Goal: Transaction & Acquisition: Subscribe to service/newsletter

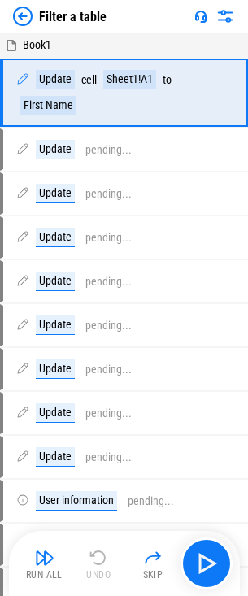
click at [32, 20] on img at bounding box center [23, 17] width 20 height 20
click at [18, 25] on img at bounding box center [23, 17] width 20 height 20
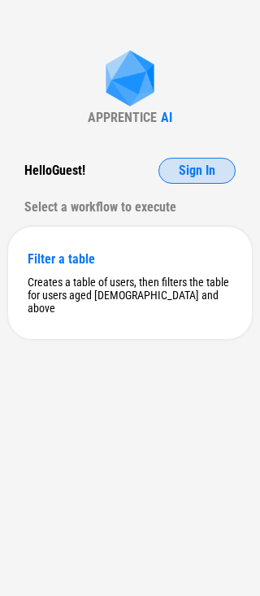
click at [206, 171] on span "Sign In" at bounding box center [197, 170] width 37 height 13
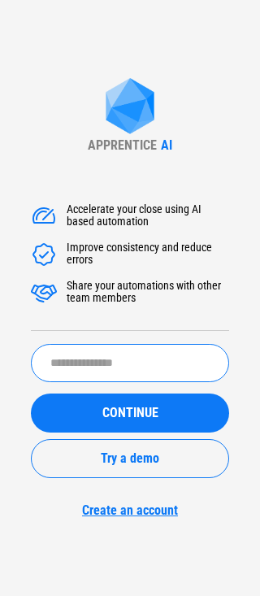
click at [89, 367] on input "text" at bounding box center [130, 363] width 198 height 38
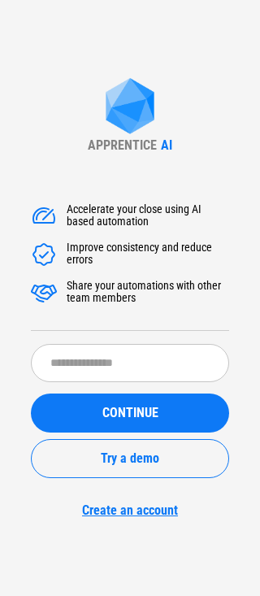
click at [99, 306] on div "Accelerate your close using AI based automation Improve consistency and reduce …" at bounding box center [130, 267] width 198 height 128
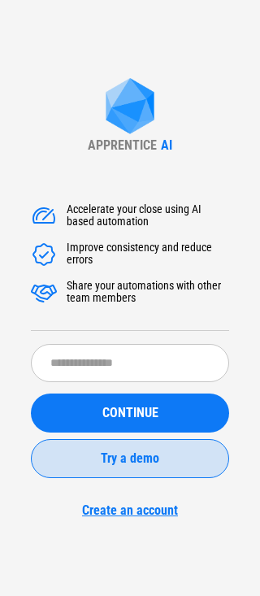
click at [123, 465] on span "Try a demo" at bounding box center [130, 458] width 59 height 13
click at [104, 447] on button "Try a demo" at bounding box center [130, 458] width 198 height 39
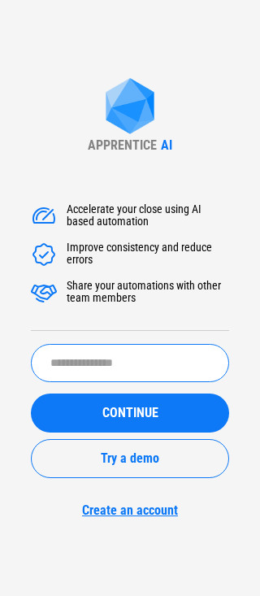
click at [135, 375] on input "text" at bounding box center [130, 363] width 198 height 38
type input "**********"
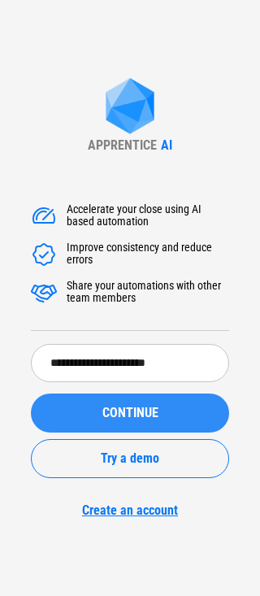
click at [119, 407] on span "CONTINUE" at bounding box center [130, 413] width 56 height 13
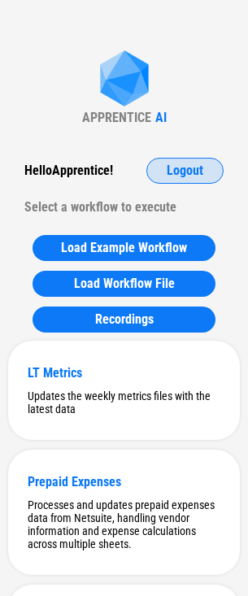
click at [173, 180] on button "Logout" at bounding box center [184, 171] width 77 height 26
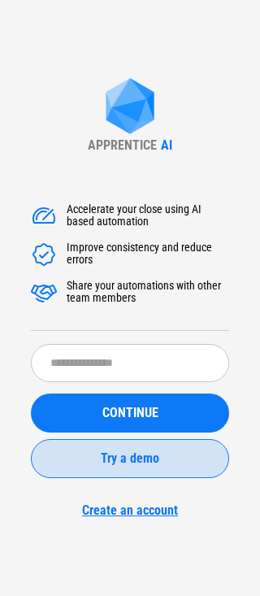
click at [102, 457] on span "Try a demo" at bounding box center [130, 458] width 59 height 13
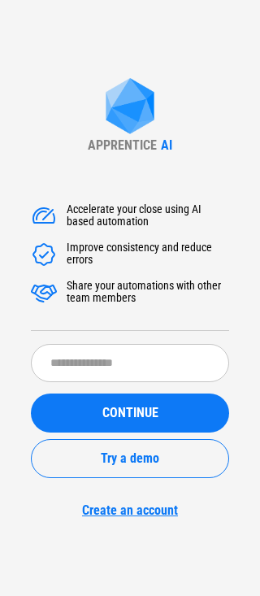
click at [123, 225] on div "Accelerate your close using AI based automation" at bounding box center [148, 216] width 163 height 26
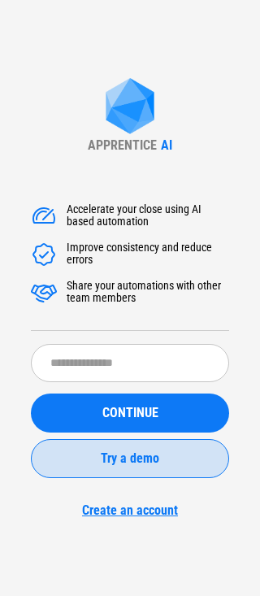
click at [163, 464] on div "Try a demo" at bounding box center [130, 458] width 158 height 13
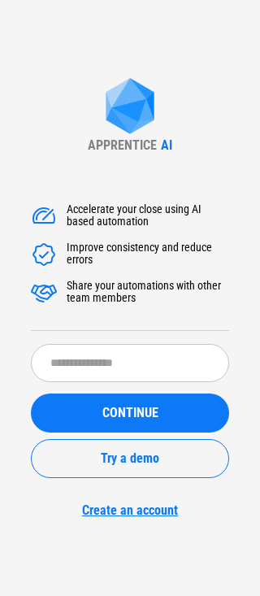
click at [194, 310] on div "Accelerate your close using AI based automation Improve consistency and reduce …" at bounding box center [130, 267] width 198 height 128
